Goal: Task Accomplishment & Management: Manage account settings

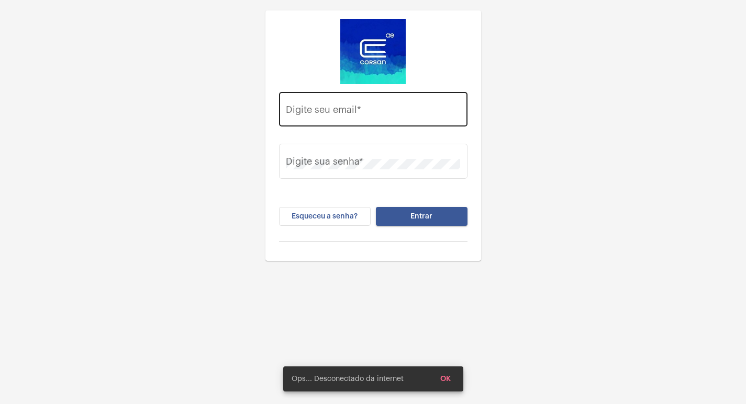
click at [374, 99] on div "Digite seu email *" at bounding box center [373, 107] width 174 height 37
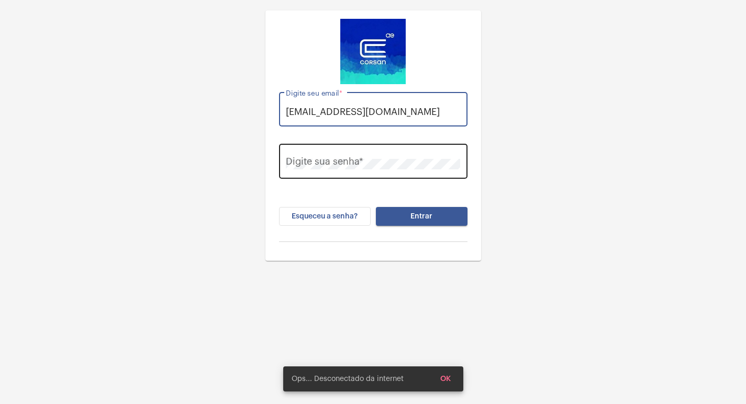
type input "[EMAIL_ADDRESS][DOMAIN_NAME]"
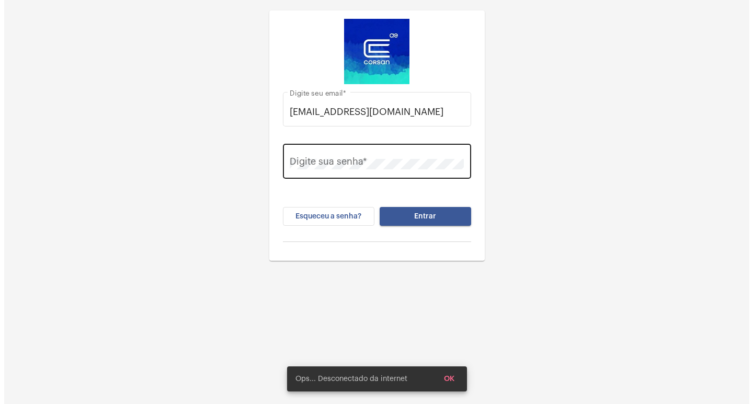
scroll to position [0, 0]
click at [370, 151] on div "Digite sua senha *" at bounding box center [373, 160] width 174 height 37
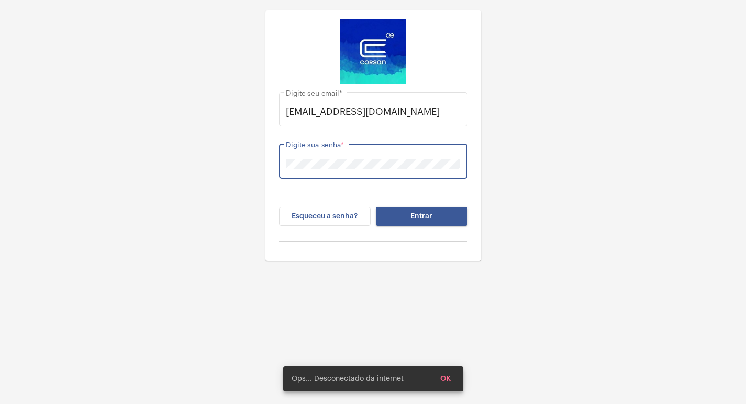
click at [376, 207] on button "Entrar" at bounding box center [422, 216] width 92 height 19
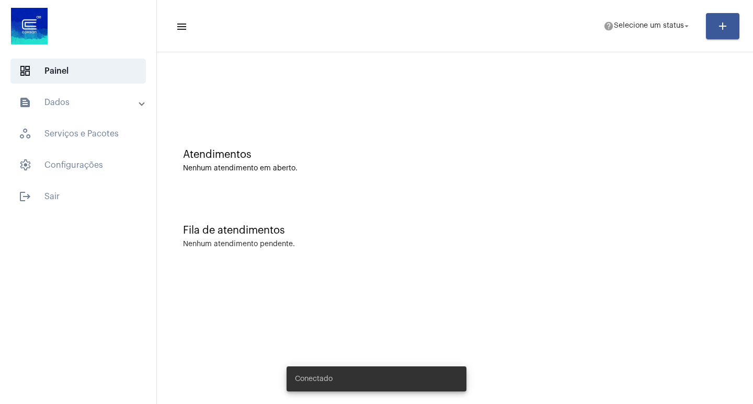
click at [554, 232] on div "Fila de atendimentos" at bounding box center [455, 231] width 544 height 12
click at [660, 37] on mat-toolbar-row "menu help Selecione um status arrow_drop_down add" at bounding box center [455, 25] width 596 height 33
click at [657, 28] on span "Selecione um status" at bounding box center [649, 25] width 70 height 7
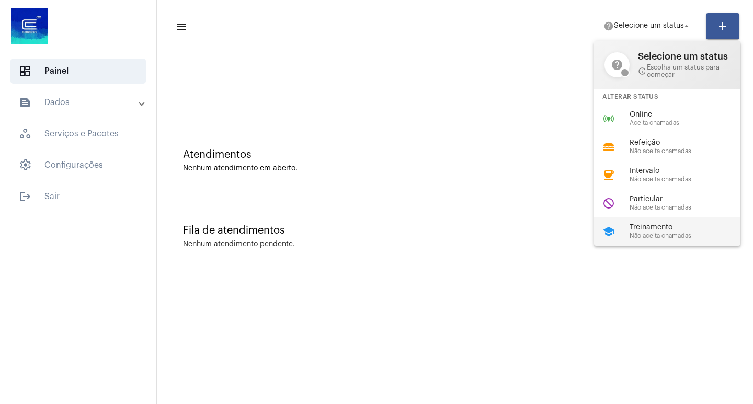
click at [647, 221] on div "school Treinamento Não aceita chamadas" at bounding box center [675, 232] width 163 height 28
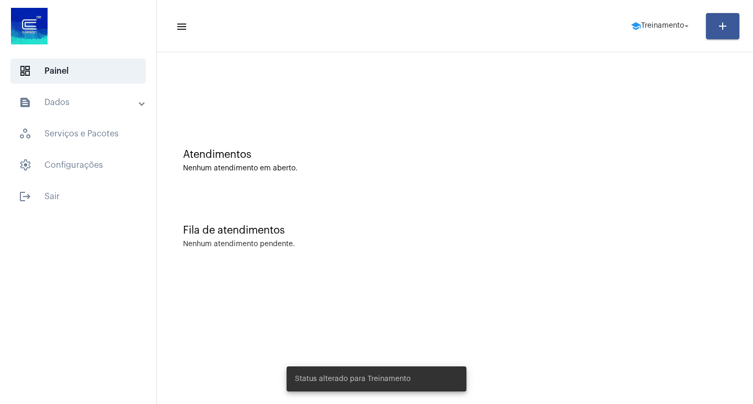
click at [512, 165] on div "Nenhum atendimento em aberto." at bounding box center [455, 169] width 544 height 8
